Goal: Task Accomplishment & Management: Use online tool/utility

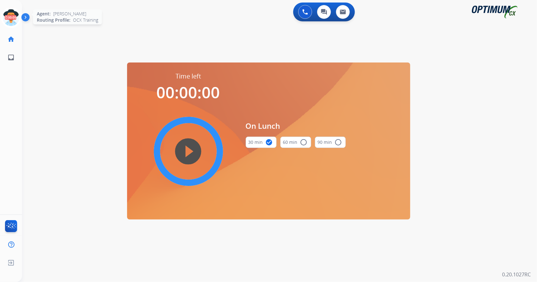
click at [9, 14] on icon at bounding box center [11, 18] width 20 height 20
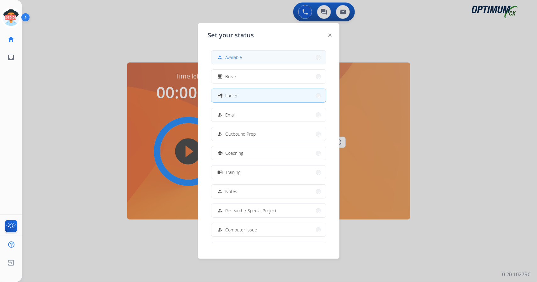
click at [277, 55] on button "how_to_reg Available" at bounding box center [268, 58] width 114 height 14
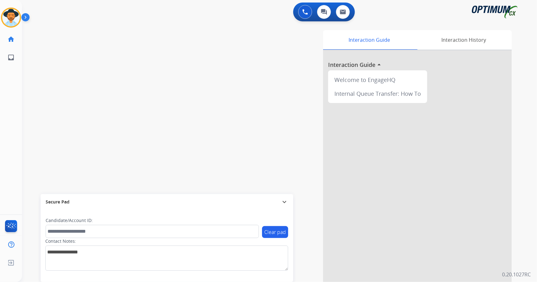
click at [164, 55] on div "swap_horiz Break voice bridge close_fullscreen Connect 3-Way Call merge_type Se…" at bounding box center [272, 154] width 500 height 262
click at [7, 25] on img at bounding box center [11, 18] width 18 height 18
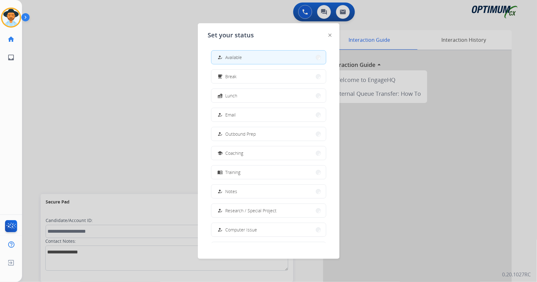
click at [149, 106] on div at bounding box center [268, 141] width 537 height 282
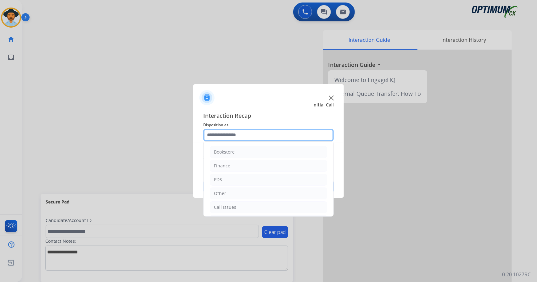
click at [231, 137] on input "text" at bounding box center [268, 135] width 130 height 13
click at [240, 204] on li "Call Issues" at bounding box center [268, 208] width 117 height 12
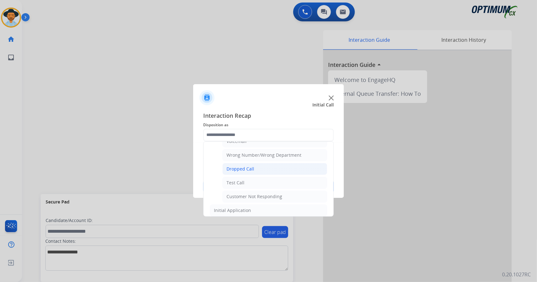
click at [258, 168] on li "Dropped Call" at bounding box center [274, 169] width 105 height 12
type input "**********"
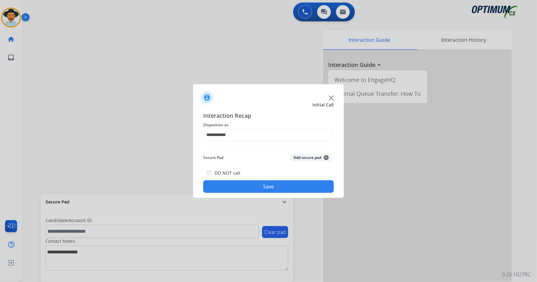
click at [258, 191] on button "Save" at bounding box center [268, 186] width 130 height 13
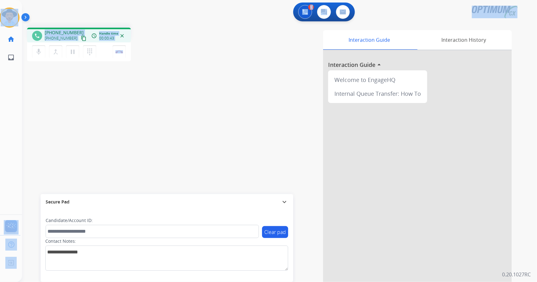
scroll to position [0, 0]
drag, startPoint x: 143, startPoint y: 50, endPoint x: 4, endPoint y: -8, distance: 150.7
click at [4, 0] on html "Outbound call Quit Outbound call Quit Schedule interaction + Add to my list Cus…" at bounding box center [268, 141] width 537 height 282
click at [158, 35] on div "phone +19542749432 +19542749432 content_copy access_time Call metrics Queue 00:…" at bounding box center [112, 46] width 171 height 36
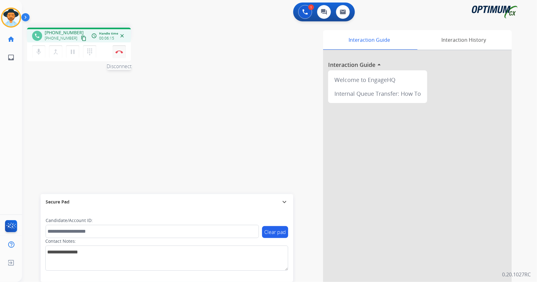
click at [124, 52] on button "Disconnect" at bounding box center [119, 51] width 13 height 13
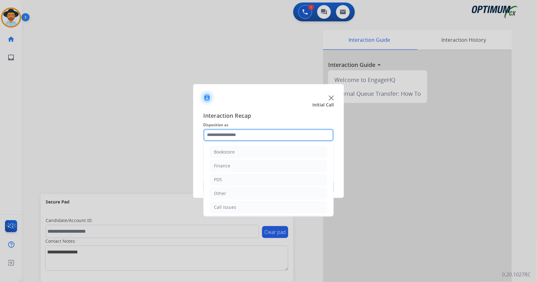
click at [240, 131] on input "text" at bounding box center [268, 135] width 130 height 13
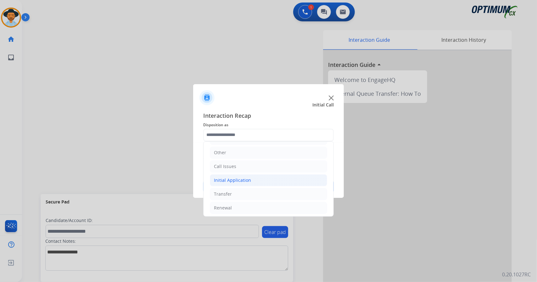
click at [259, 174] on li "Initial Application" at bounding box center [268, 180] width 117 height 12
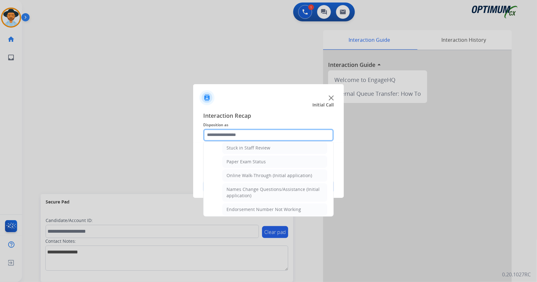
scroll to position [115, 0]
click at [259, 174] on div "Online Walk-Through (Initial application)" at bounding box center [269, 175] width 86 height 6
type input "**********"
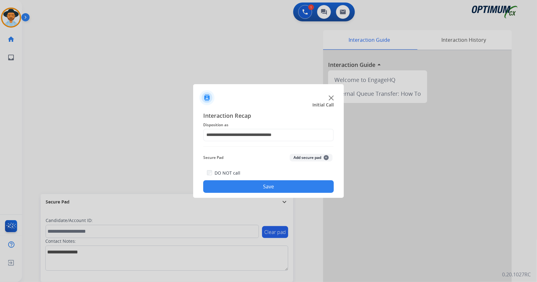
click at [262, 183] on button "Save" at bounding box center [268, 186] width 130 height 13
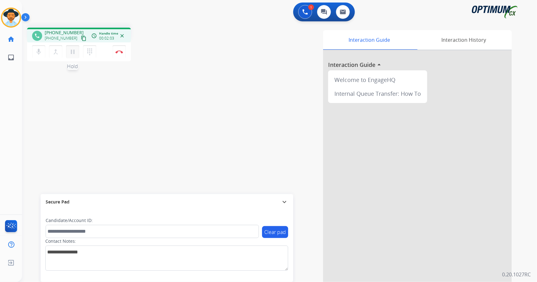
click at [75, 54] on mat-icon "pause" at bounding box center [73, 52] width 8 height 8
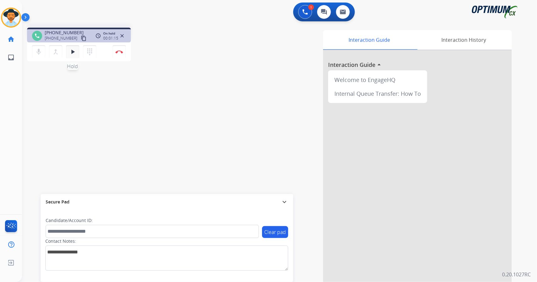
click at [70, 52] on mat-icon "play_arrow" at bounding box center [73, 52] width 8 height 8
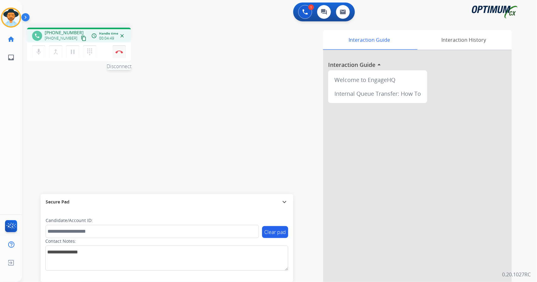
click at [119, 57] on button "Disconnect" at bounding box center [119, 51] width 13 height 13
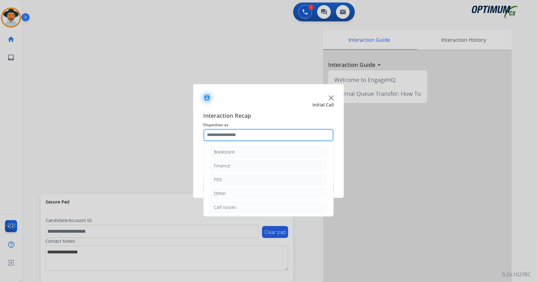
click at [232, 139] on input "text" at bounding box center [268, 135] width 130 height 13
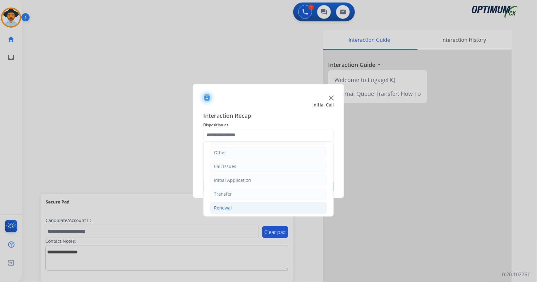
click at [234, 205] on li "Renewal" at bounding box center [268, 208] width 117 height 12
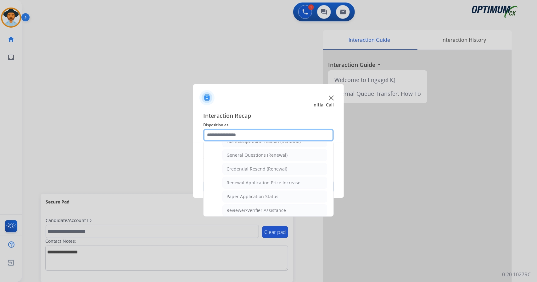
scroll to position [238, 0]
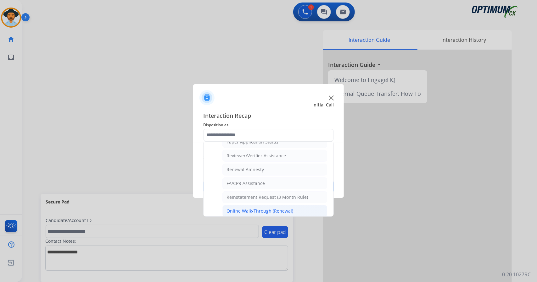
click at [246, 208] on div "Online Walk-Through (Renewal)" at bounding box center [259, 211] width 67 height 6
type input "**********"
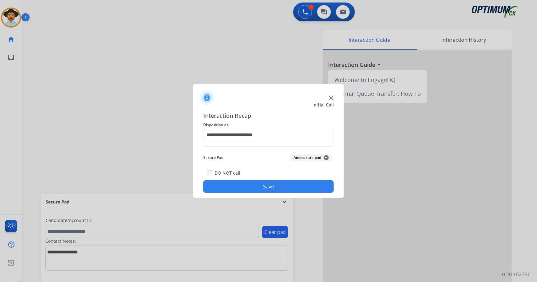
click at [263, 188] on button "Save" at bounding box center [268, 186] width 130 height 13
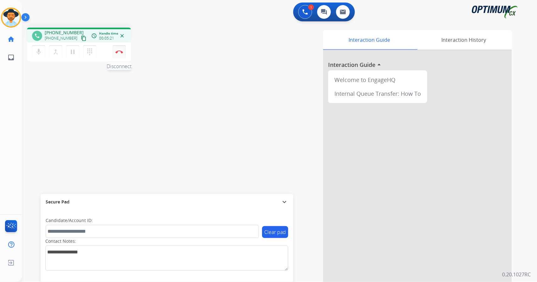
click at [119, 52] on img at bounding box center [119, 51] width 8 height 3
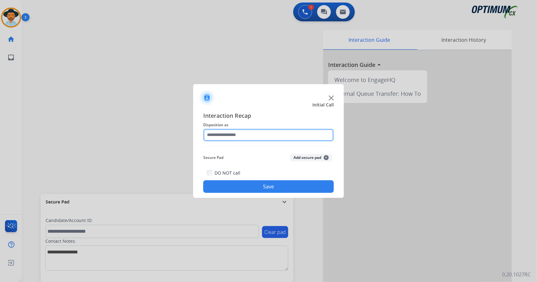
click at [231, 131] on input "text" at bounding box center [268, 135] width 130 height 13
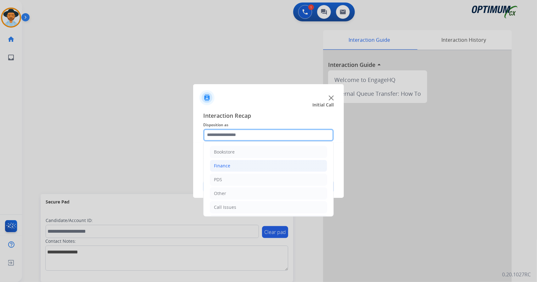
scroll to position [41, 0]
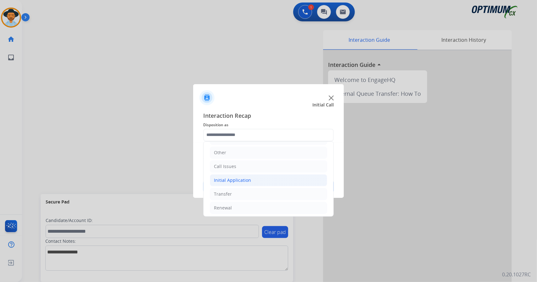
click at [260, 177] on li "Initial Application" at bounding box center [268, 180] width 117 height 12
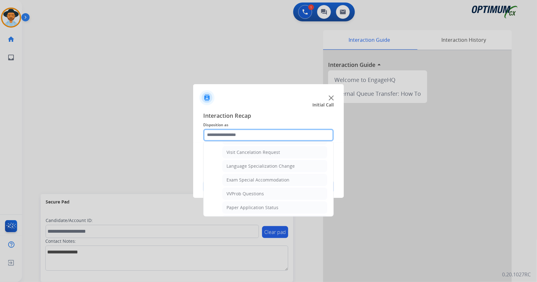
scroll to position [297, 0]
click at [265, 215] on li "General Questions (Initial application)" at bounding box center [274, 221] width 105 height 12
type input "**********"
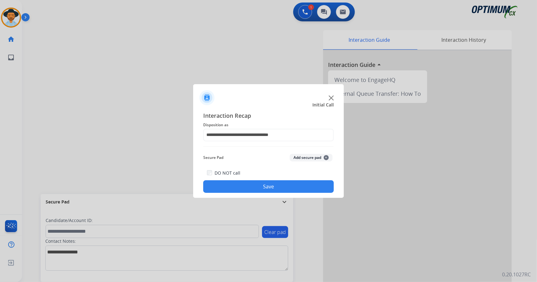
click at [274, 191] on button "Save" at bounding box center [268, 186] width 130 height 13
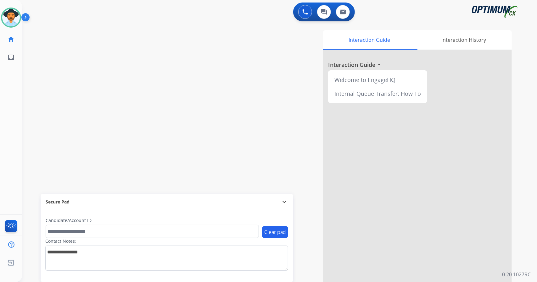
click at [202, 41] on div "Interaction Guide Interaction History Interaction Guide arrow_drop_up Welcome t…" at bounding box center [355, 157] width 311 height 255
click at [9, 14] on img at bounding box center [11, 18] width 18 height 18
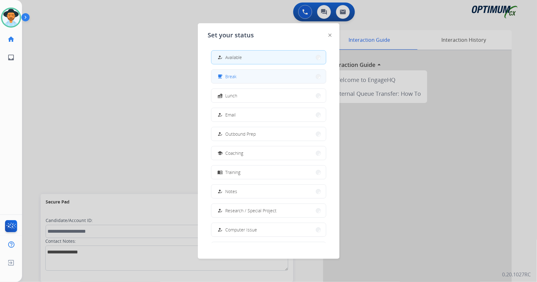
click at [268, 81] on button "free_breakfast Break" at bounding box center [268, 77] width 114 height 14
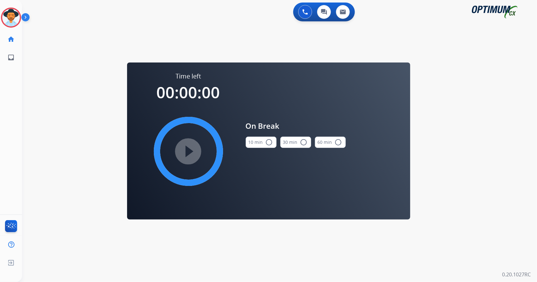
click at [467, 120] on div "0 Voice Interactions 0 Chat Interactions 0 Email Interactions swap_horiz Break …" at bounding box center [279, 141] width 515 height 282
click at [6, 14] on img at bounding box center [11, 18] width 18 height 18
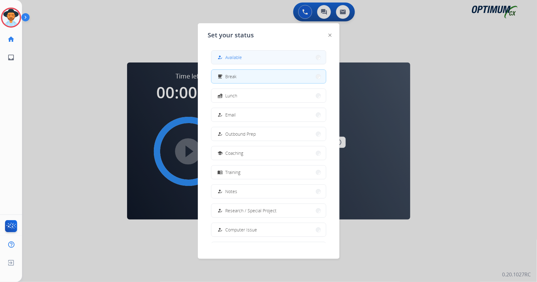
click at [223, 57] on div "how_to_reg" at bounding box center [220, 58] width 9 height 8
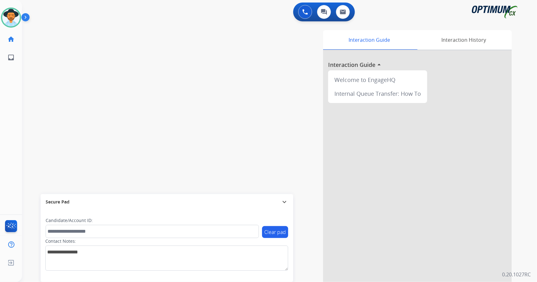
click at [76, 103] on div "swap_horiz Break voice bridge close_fullscreen Connect 3-Way Call merge_type Se…" at bounding box center [272, 154] width 500 height 262
click at [30, 77] on div "swap_horiz Break voice bridge close_fullscreen Connect 3-Way Call merge_type Se…" at bounding box center [272, 154] width 500 height 262
drag, startPoint x: 30, startPoint y: 77, endPoint x: 304, endPoint y: 103, distance: 274.5
click at [304, 103] on div "swap_horiz Break voice bridge close_fullscreen Connect 3-Way Call merge_type Se…" at bounding box center [272, 154] width 500 height 262
click at [67, 118] on div "swap_horiz Break voice bridge close_fullscreen Connect 3-Way Call merge_type Se…" at bounding box center [272, 154] width 500 height 262
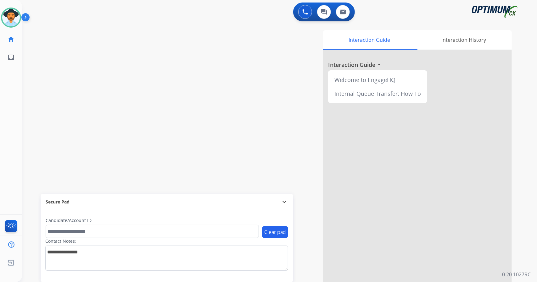
click at [75, 183] on div "swap_horiz Break voice bridge close_fullscreen Connect 3-Way Call merge_type Se…" at bounding box center [272, 154] width 500 height 262
click at [192, 112] on div "swap_horiz Break voice bridge close_fullscreen Connect 3-Way Call merge_type Se…" at bounding box center [272, 154] width 500 height 262
click at [44, 162] on div "swap_horiz Break voice bridge close_fullscreen Connect 3-Way Call merge_type Se…" at bounding box center [272, 154] width 500 height 262
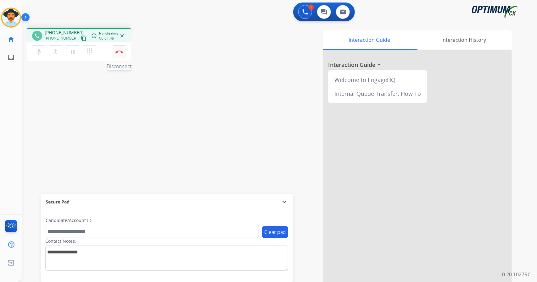
click at [122, 52] on img at bounding box center [119, 51] width 8 height 3
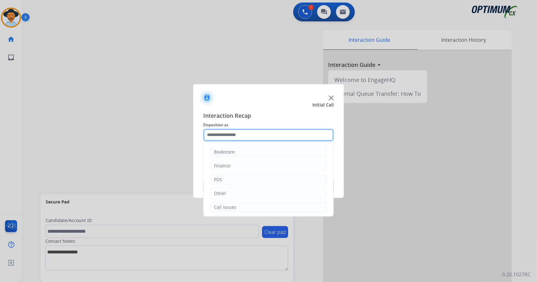
click at [229, 134] on input "text" at bounding box center [268, 135] width 130 height 13
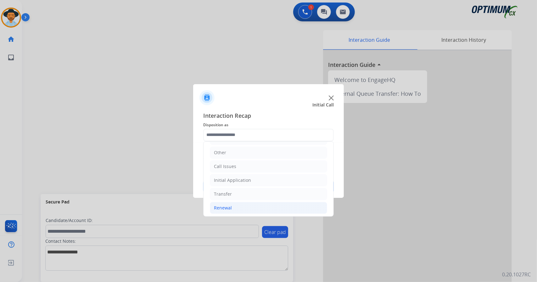
click at [235, 206] on li "Renewal" at bounding box center [268, 208] width 117 height 12
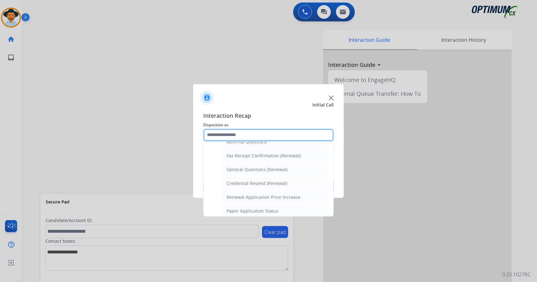
scroll to position [169, 0]
click at [258, 170] on li "General Questions (Renewal)" at bounding box center [274, 169] width 105 height 12
type input "**********"
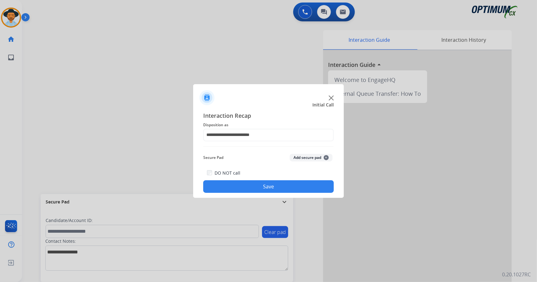
click at [268, 185] on button "Save" at bounding box center [268, 186] width 130 height 13
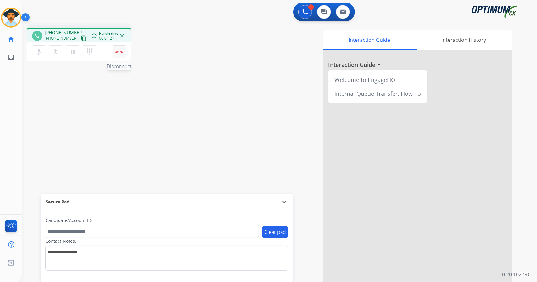
click at [123, 51] on button "Disconnect" at bounding box center [119, 51] width 13 height 13
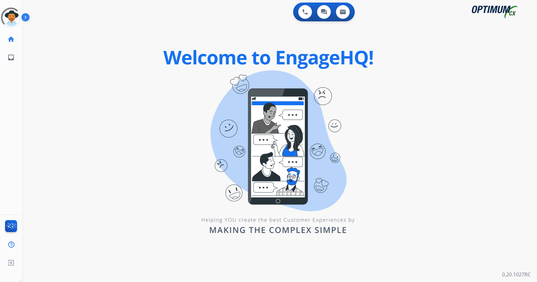
click at [62, 25] on div "swap_horiz Break voice bridge close_fullscreen Connect 3-Way Call merge_type Se…" at bounding box center [272, 38] width 500 height 30
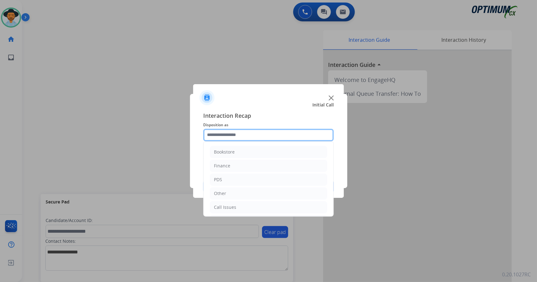
click at [261, 131] on input "text" at bounding box center [268, 135] width 130 height 13
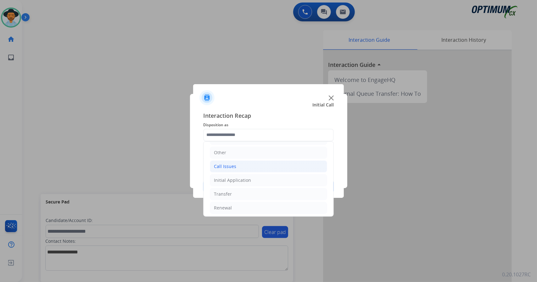
click at [237, 169] on li "Call Issues" at bounding box center [268, 167] width 117 height 12
click at [235, 205] on li "Renewal" at bounding box center [268, 208] width 117 height 12
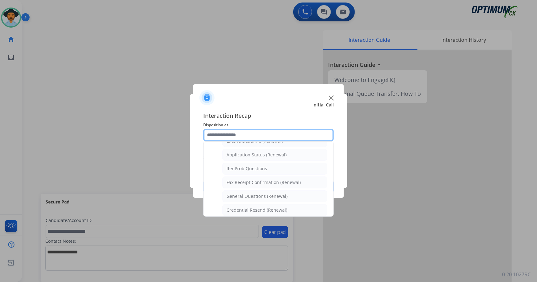
scroll to position [136, 0]
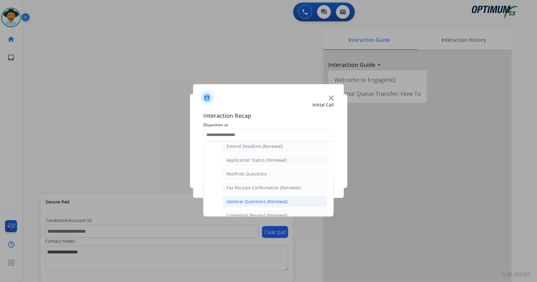
click at [231, 199] on div "General Questions (Renewal)" at bounding box center [256, 202] width 61 height 6
type input "**********"
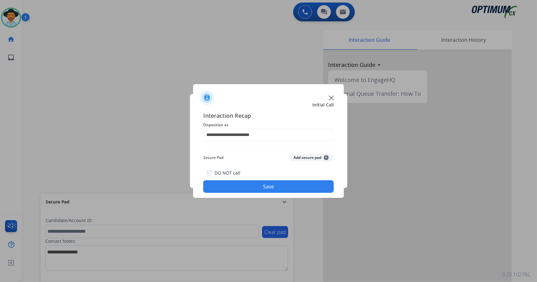
click at [231, 189] on button "Save" at bounding box center [268, 186] width 130 height 13
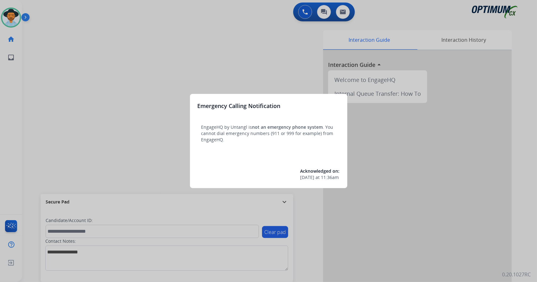
click at [126, 106] on div at bounding box center [268, 141] width 537 height 282
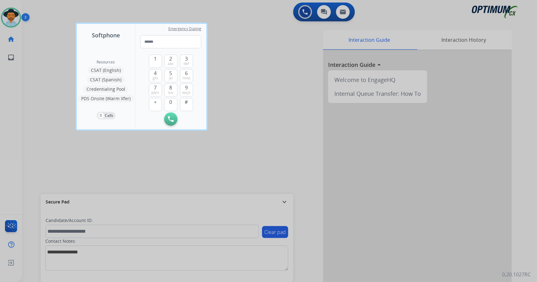
click at [38, 144] on div at bounding box center [268, 141] width 537 height 282
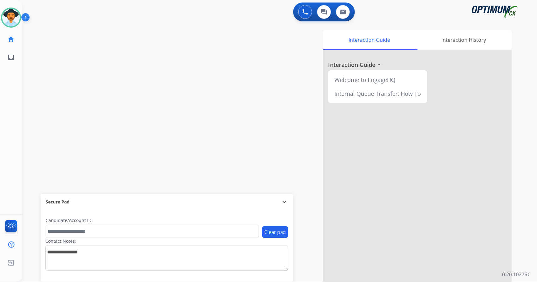
click at [148, 76] on div "swap_horiz Break voice bridge close_fullscreen Connect 3-Way Call merge_type Se…" at bounding box center [272, 154] width 500 height 262
click at [148, 66] on div "swap_horiz Break voice bridge close_fullscreen Connect 3-Way Call merge_type Se…" at bounding box center [272, 154] width 500 height 262
click at [143, 67] on div "swap_horiz Break voice bridge close_fullscreen Connect 3-Way Call merge_type Se…" at bounding box center [272, 154] width 500 height 262
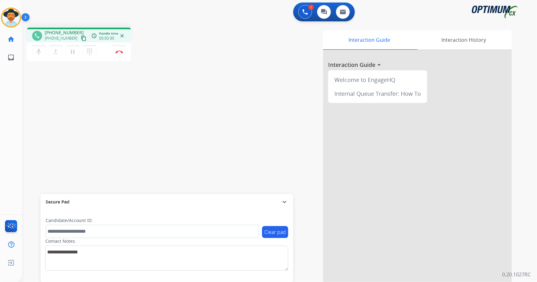
click at [53, 114] on div "phone [PHONE_NUMBER] [PHONE_NUMBER] content_copy access_time Call metrics Queue…" at bounding box center [272, 154] width 500 height 262
click at [213, 73] on div "Interaction Guide Interaction History Interaction Guide arrow_drop_up Welcome t…" at bounding box center [355, 157] width 311 height 255
click at [167, 36] on div "phone [PHONE_NUMBER] [PHONE_NUMBER] content_copy access_time Call metrics Queue…" at bounding box center [112, 46] width 171 height 36
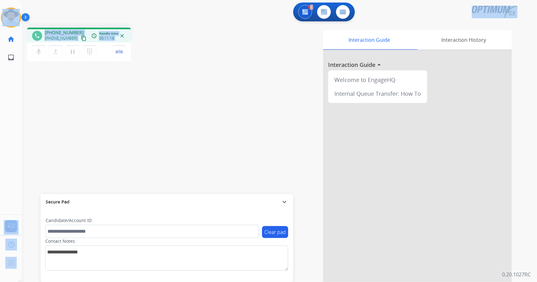
drag, startPoint x: 154, startPoint y: 52, endPoint x: 0, endPoint y: 3, distance: 162.1
click at [0, 3] on div "Outbound call Quit Outbound call Quit Schedule interaction + Add to my list Cus…" at bounding box center [268, 141] width 537 height 282
click at [60, 9] on div "1 Voice Interactions 0 Chat Interactions 0 Email Interactions" at bounding box center [276, 13] width 492 height 20
drag, startPoint x: 1, startPoint y: 0, endPoint x: 163, endPoint y: 75, distance: 178.5
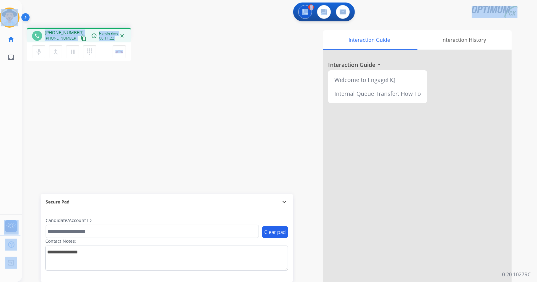
click at [163, 75] on div "Outbound call Quit Outbound call Quit Schedule interaction + Add to my list Cus…" at bounding box center [268, 141] width 537 height 282
click at [163, 75] on div "phone [PHONE_NUMBER] [PHONE_NUMBER] content_copy access_time Call metrics Queue…" at bounding box center [272, 154] width 500 height 262
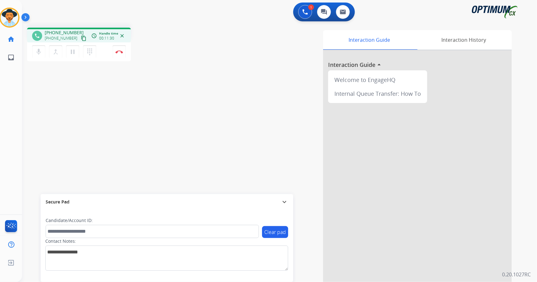
click at [536, 137] on div "1 Voice Interactions 0 Chat Interactions 0 Email Interactions phone [PHONE_NUMB…" at bounding box center [279, 141] width 515 height 282
click at [115, 53] on button "Disconnect" at bounding box center [119, 51] width 13 height 13
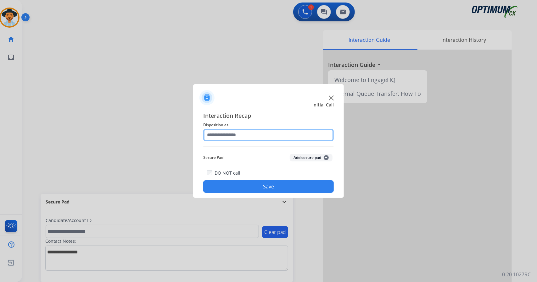
click at [242, 134] on input "text" at bounding box center [268, 135] width 130 height 13
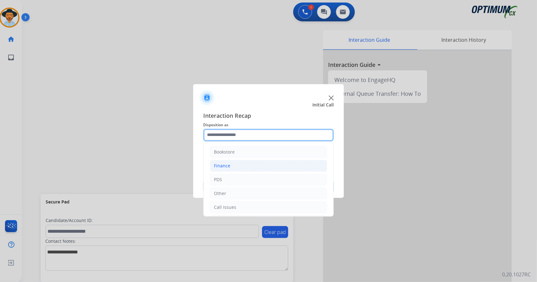
scroll to position [41, 0]
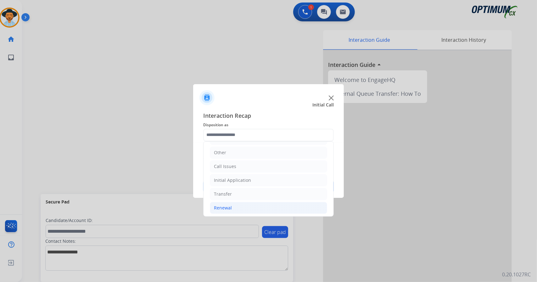
click at [237, 209] on li "Renewal" at bounding box center [268, 208] width 117 height 12
click at [238, 182] on li "Initial Application" at bounding box center [268, 180] width 117 height 12
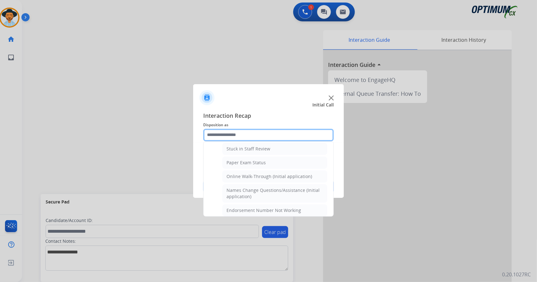
scroll to position [113, 0]
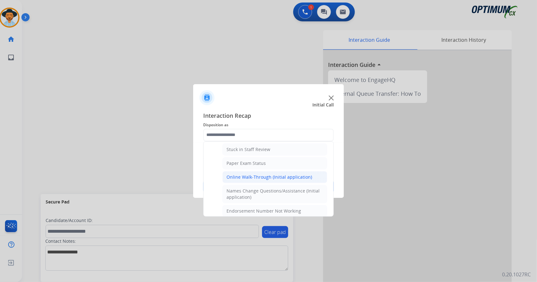
click at [238, 180] on li "Online Walk-Through (Initial application)" at bounding box center [274, 177] width 105 height 12
type input "**********"
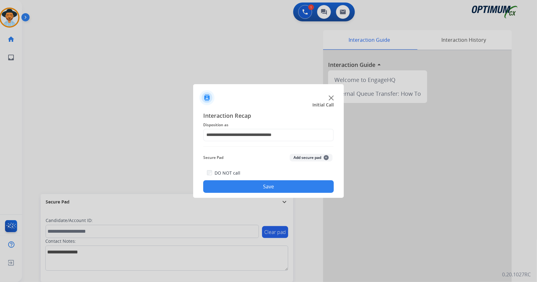
click at [240, 186] on button "Save" at bounding box center [268, 186] width 130 height 13
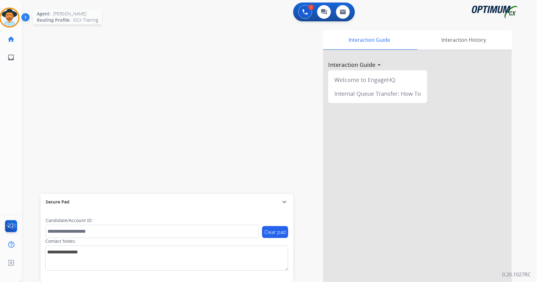
click at [15, 14] on img at bounding box center [10, 18] width 18 height 18
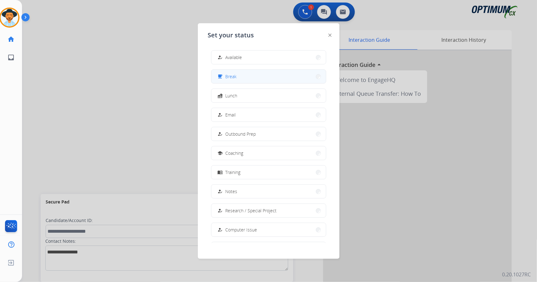
click at [233, 80] on button "free_breakfast Break" at bounding box center [268, 77] width 114 height 14
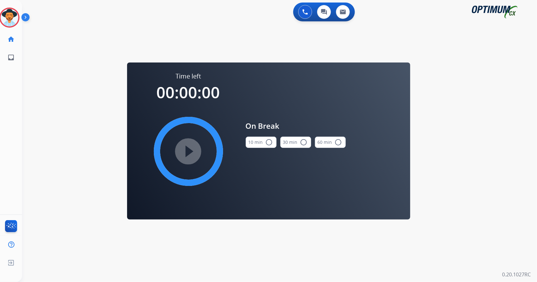
click at [261, 148] on button "10 min radio_button_unchecked" at bounding box center [261, 142] width 31 height 11
click at [185, 152] on mat-icon "play_circle_filled" at bounding box center [189, 152] width 8 height 8
click at [0, 15] on circle at bounding box center [9, 17] width 19 height 19
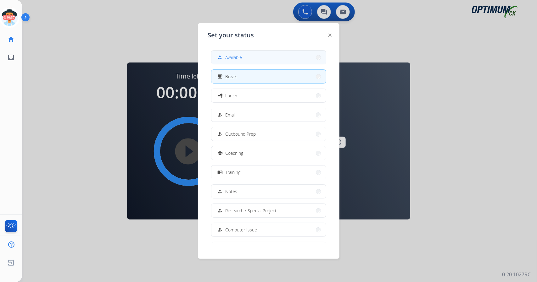
click at [236, 64] on button "how_to_reg Available" at bounding box center [268, 58] width 114 height 14
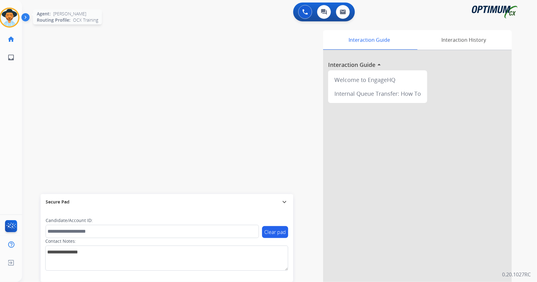
click at [10, 11] on img at bounding box center [10, 18] width 18 height 18
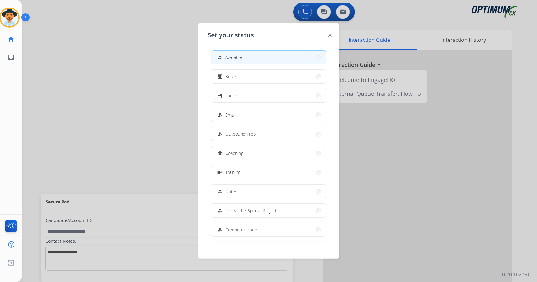
click at [99, 88] on div at bounding box center [268, 141] width 537 height 282
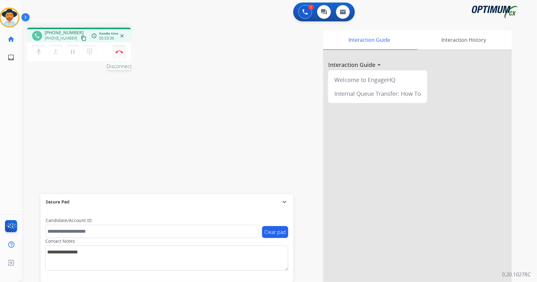
click at [120, 55] on button "Disconnect" at bounding box center [119, 51] width 13 height 13
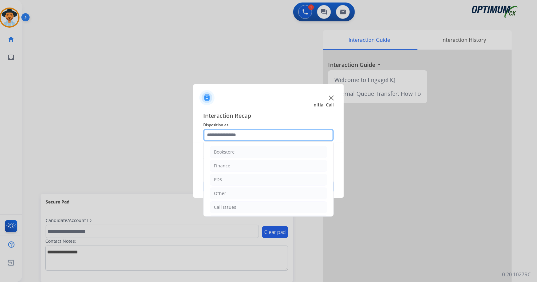
click at [210, 135] on input "text" at bounding box center [268, 135] width 130 height 13
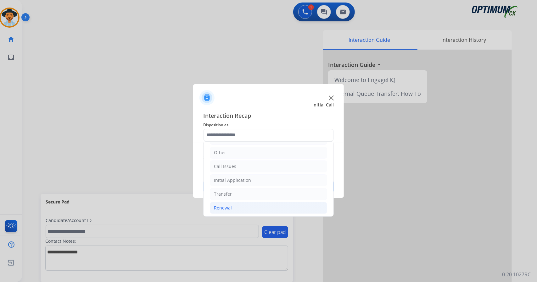
click at [246, 207] on li "Renewal" at bounding box center [268, 208] width 117 height 12
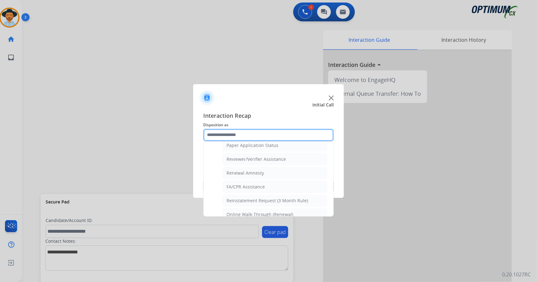
scroll to position [238, 0]
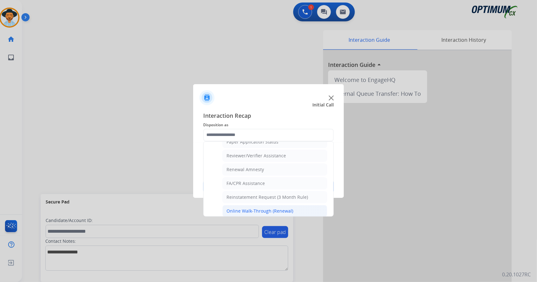
click at [247, 208] on div "Online Walk-Through (Renewal)" at bounding box center [259, 211] width 67 height 6
type input "**********"
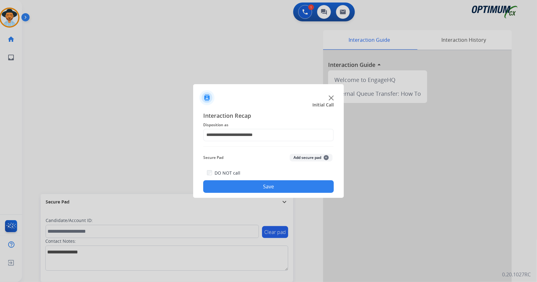
click at [245, 191] on button "Save" at bounding box center [268, 186] width 130 height 13
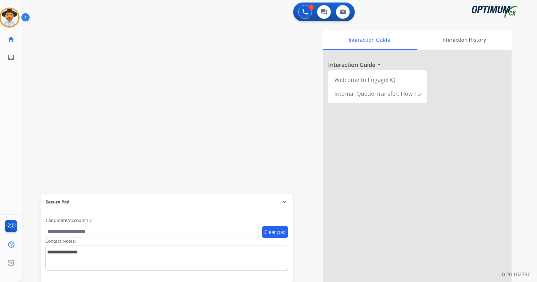
click at [142, 57] on div "swap_horiz Break voice bridge close_fullscreen Connect 3-Way Call merge_type Se…" at bounding box center [272, 154] width 500 height 262
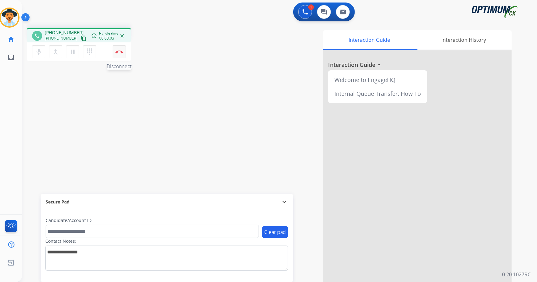
click at [125, 57] on button "Disconnect" at bounding box center [119, 51] width 13 height 13
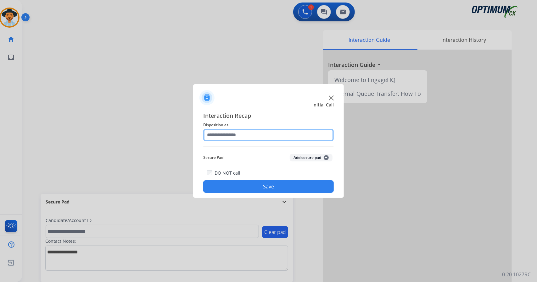
click at [250, 133] on input "text" at bounding box center [268, 135] width 130 height 13
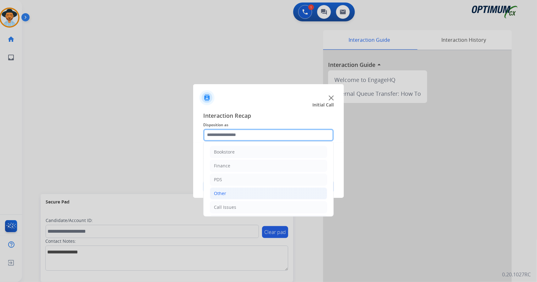
scroll to position [41, 0]
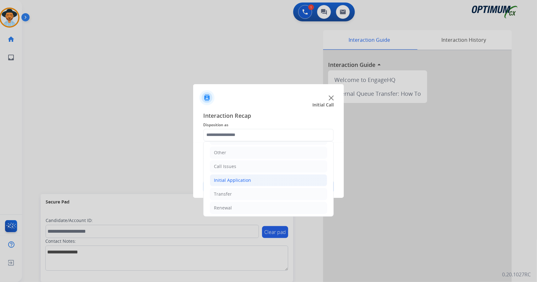
click at [240, 179] on div "Initial Application" at bounding box center [232, 180] width 37 height 6
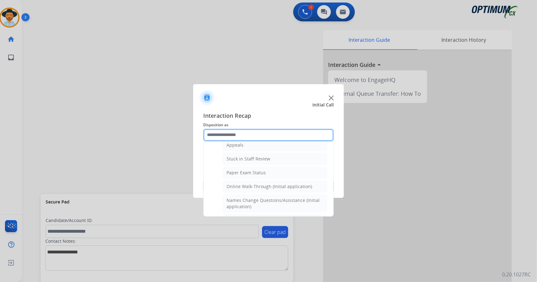
scroll to position [106, 0]
click at [240, 181] on div "Online Walk-Through (Initial application)" at bounding box center [269, 184] width 86 height 6
type input "**********"
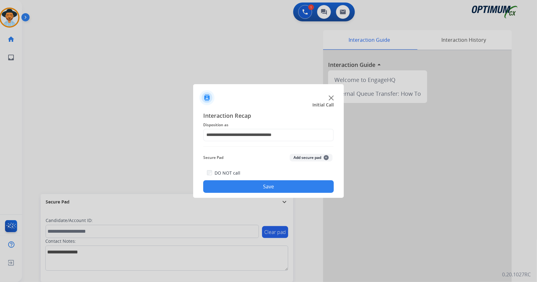
click at [246, 190] on button "Save" at bounding box center [268, 186] width 130 height 13
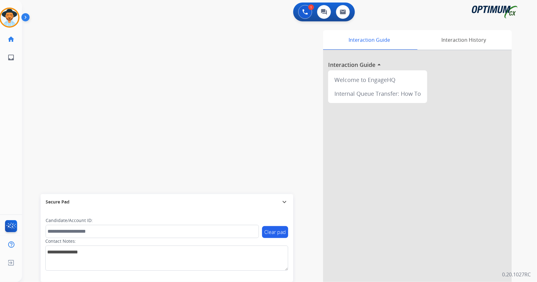
click at [219, 70] on div "Interaction Guide Interaction History Interaction Guide arrow_drop_up Welcome t…" at bounding box center [355, 157] width 311 height 255
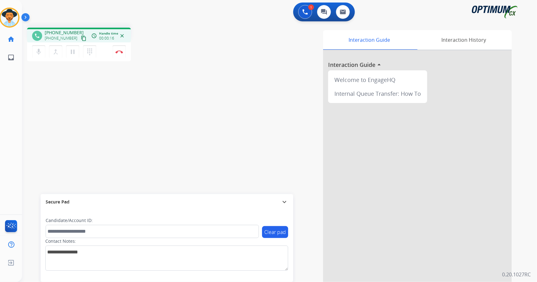
click at [33, 121] on div "phone [PHONE_NUMBER] [PHONE_NUMBER] content_copy access_time Call metrics Queue…" at bounding box center [272, 154] width 500 height 262
click at [2, 2] on div "[PERSON_NAME] Edit Avatar Agent: [PERSON_NAME] Profile: OCX Training home Home …" at bounding box center [9, 33] width 22 height 67
click at [114, 55] on button "Disconnect" at bounding box center [119, 51] width 13 height 13
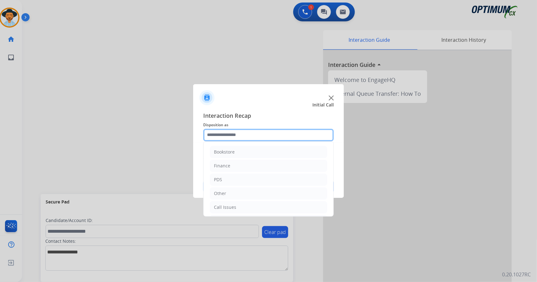
click at [233, 135] on input "text" at bounding box center [268, 135] width 130 height 13
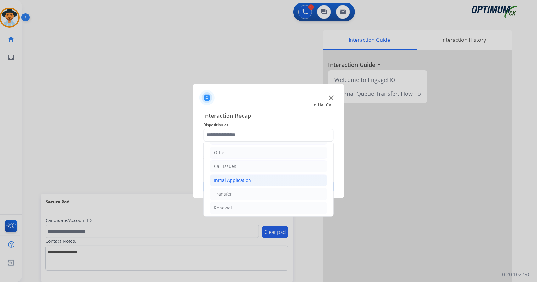
click at [254, 180] on li "Initial Application" at bounding box center [268, 180] width 117 height 12
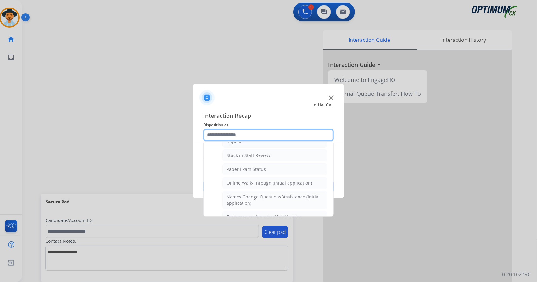
scroll to position [108, 0]
click at [254, 180] on div "Online Walk-Through (Initial application)" at bounding box center [269, 183] width 86 height 6
type input "**********"
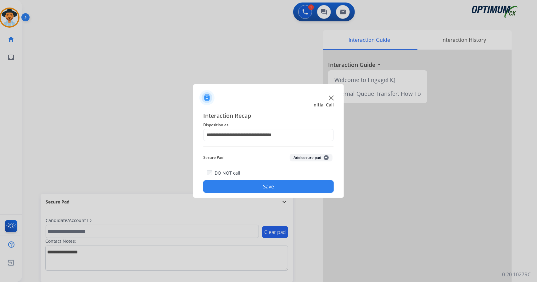
click at [257, 184] on button "Save" at bounding box center [268, 186] width 130 height 13
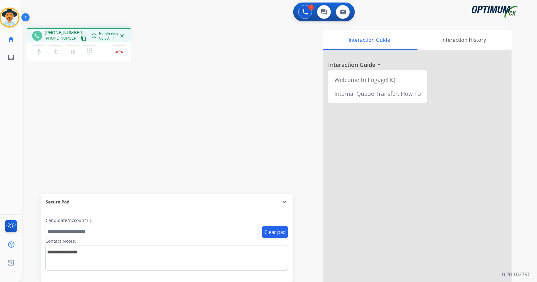
click at [301, 265] on div "Interaction Guide Interaction History Interaction Guide arrow_drop_up Welcome t…" at bounding box center [355, 157] width 311 height 255
click at [122, 53] on button "Disconnect" at bounding box center [119, 51] width 13 height 13
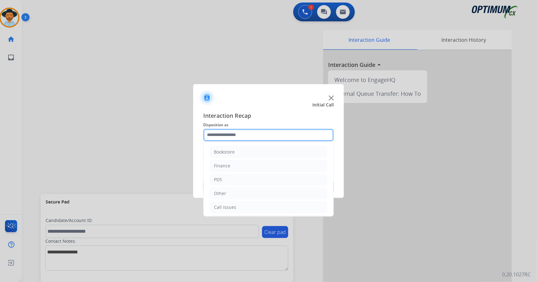
click at [236, 135] on input "text" at bounding box center [268, 135] width 130 height 13
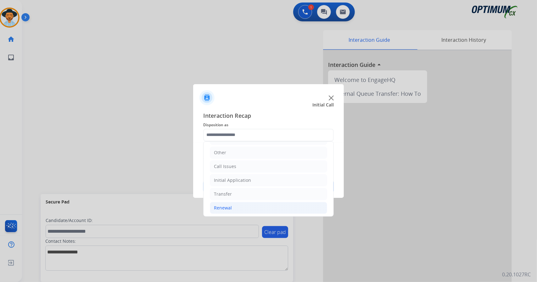
click at [241, 210] on li "Renewal" at bounding box center [268, 208] width 117 height 12
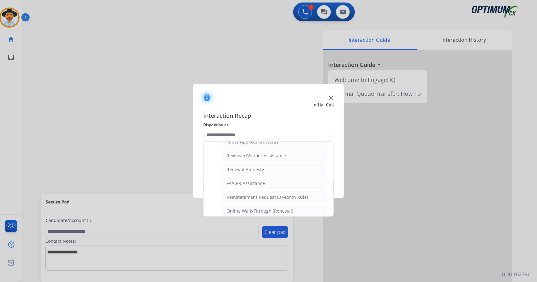
click at [263, 212] on ul "Bookstore Finance PDS Other Call Issues Initial Application Transfer Renewal Na…" at bounding box center [268, 63] width 130 height 318
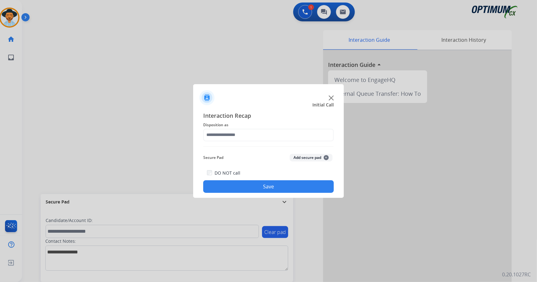
click at [260, 206] on div at bounding box center [268, 141] width 537 height 282
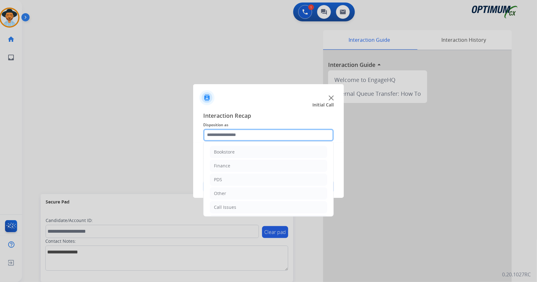
click at [260, 139] on input "text" at bounding box center [268, 135] width 130 height 13
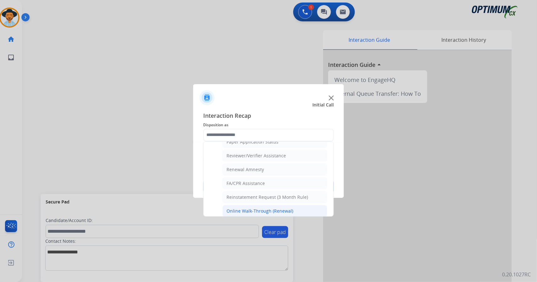
click at [256, 208] on div "Online Walk-Through (Renewal)" at bounding box center [259, 211] width 67 height 6
type input "**********"
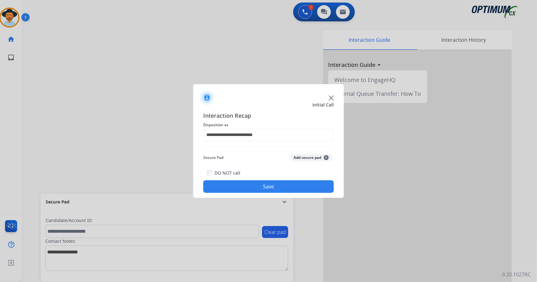
click at [257, 186] on button "Save" at bounding box center [268, 186] width 130 height 13
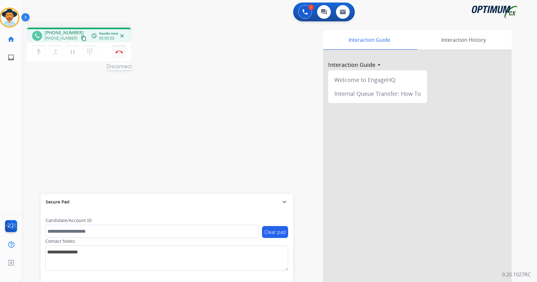
click at [121, 53] on img at bounding box center [119, 51] width 8 height 3
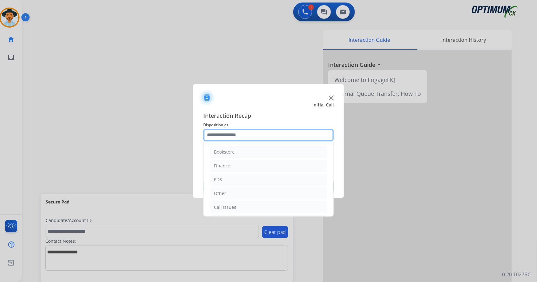
click at [267, 136] on input "text" at bounding box center [268, 135] width 130 height 13
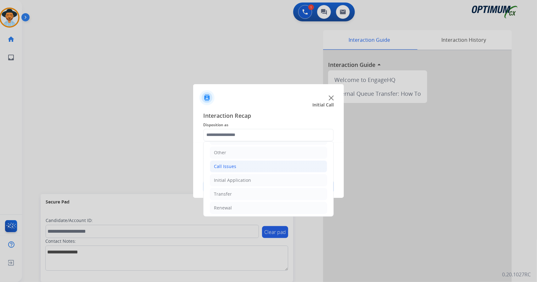
click at [237, 167] on li "Call Issues" at bounding box center [268, 167] width 117 height 12
click at [250, 202] on li "Dropped Call" at bounding box center [274, 208] width 105 height 12
type input "**********"
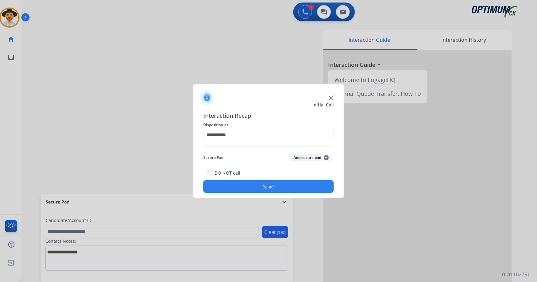
click at [245, 190] on button "Save" at bounding box center [268, 186] width 130 height 13
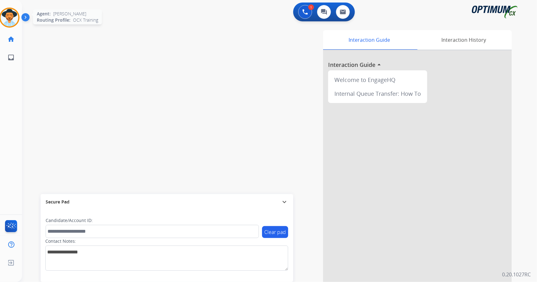
click at [16, 23] on div at bounding box center [9, 18] width 20 height 20
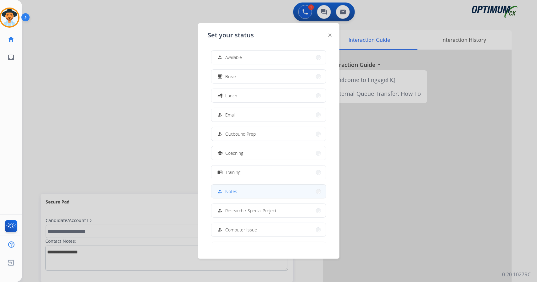
scroll to position [59, 0]
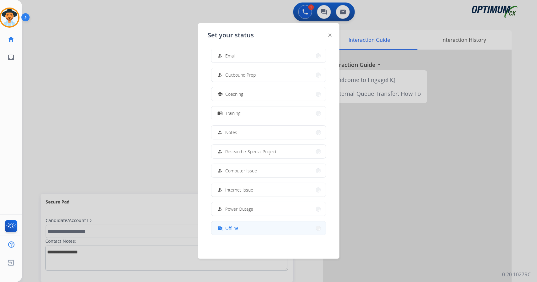
click at [236, 228] on span "Offline" at bounding box center [231, 228] width 13 height 7
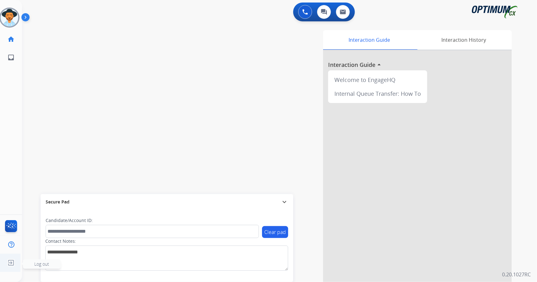
click at [11, 260] on img at bounding box center [10, 263] width 11 height 12
